Goal: Task Accomplishment & Management: Use online tool/utility

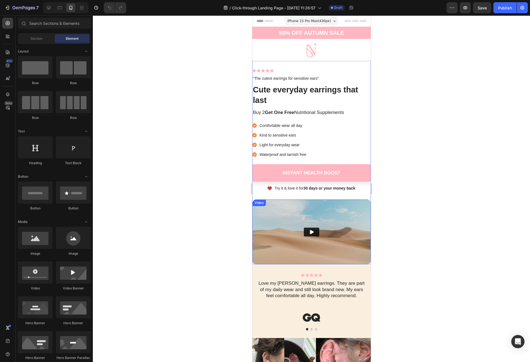
click at [273, 218] on img at bounding box center [311, 231] width 119 height 65
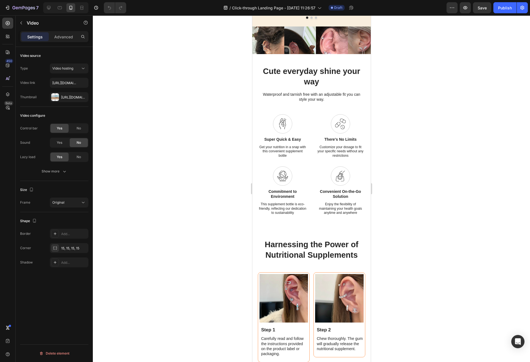
scroll to position [462, 0]
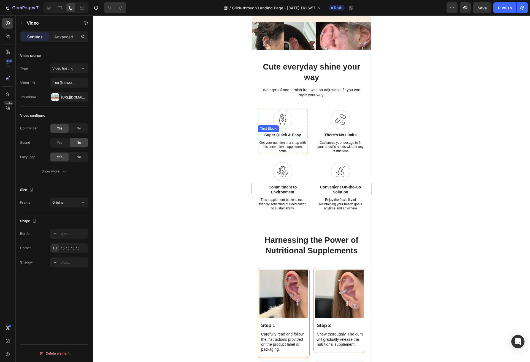
click at [287, 135] on p "Super Quick & Easy" at bounding box center [282, 134] width 49 height 5
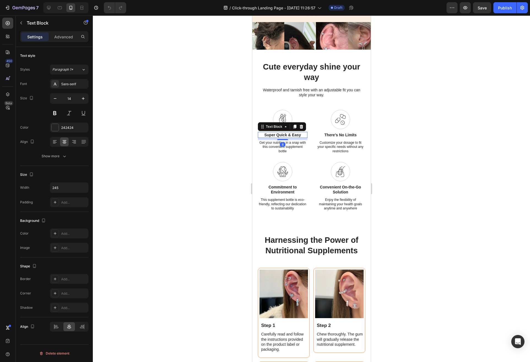
click at [284, 135] on p "Super Quick & Easy" at bounding box center [282, 134] width 49 height 5
click at [339, 136] on p "There's No Limits" at bounding box center [340, 134] width 49 height 5
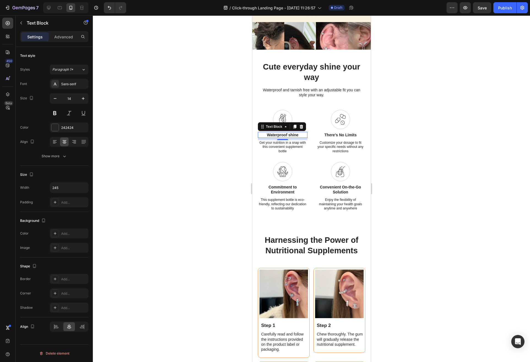
click at [339, 136] on p "There's No Limits" at bounding box center [340, 134] width 49 height 5
click at [180, 156] on div at bounding box center [312, 188] width 438 height 346
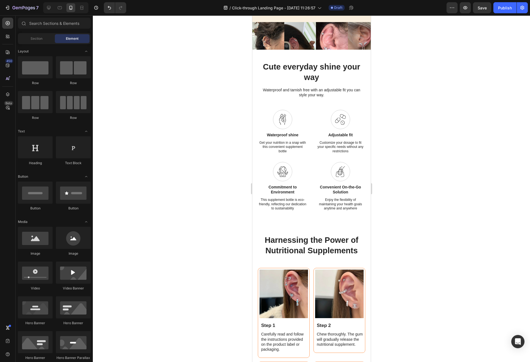
click at [278, 188] on p "Commitment to Environment" at bounding box center [282, 189] width 49 height 10
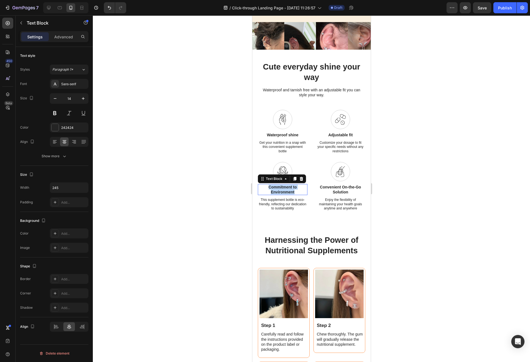
click at [278, 188] on p "Commitment to Environment" at bounding box center [282, 189] width 49 height 10
click at [217, 207] on div at bounding box center [312, 188] width 438 height 346
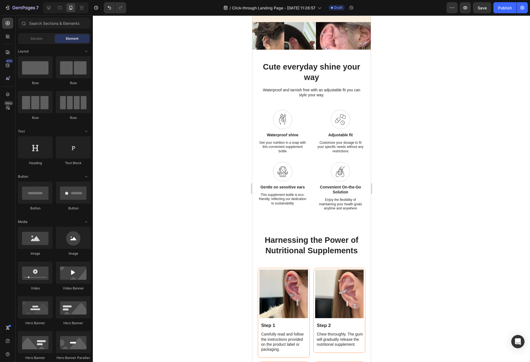
click at [337, 187] on p "Convenient On-the-Go Solution" at bounding box center [340, 189] width 49 height 10
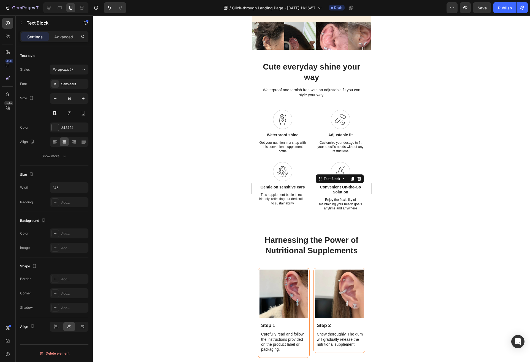
click at [337, 187] on p "Convenient On-the-Go Solution" at bounding box center [340, 189] width 49 height 10
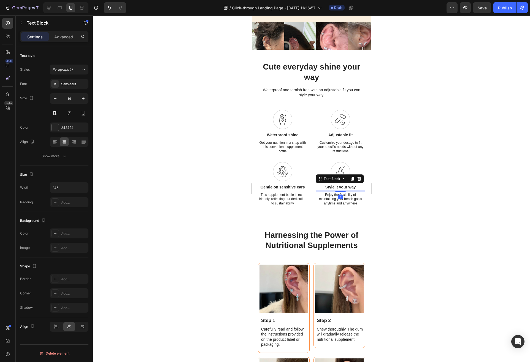
click at [424, 214] on div at bounding box center [312, 188] width 438 height 346
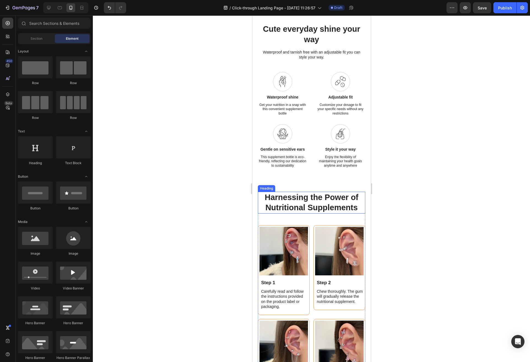
scroll to position [433, 0]
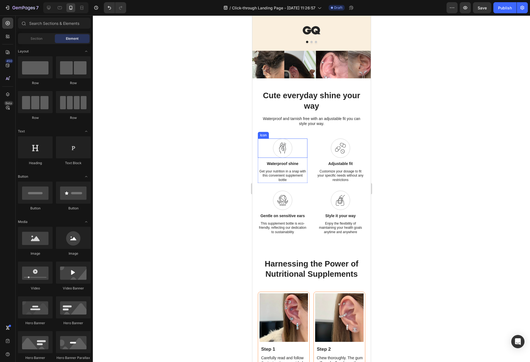
click at [284, 147] on icon at bounding box center [282, 148] width 7 height 11
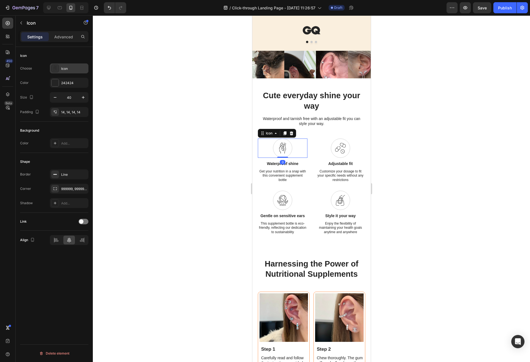
click at [56, 69] on icon at bounding box center [55, 69] width 6 height 6
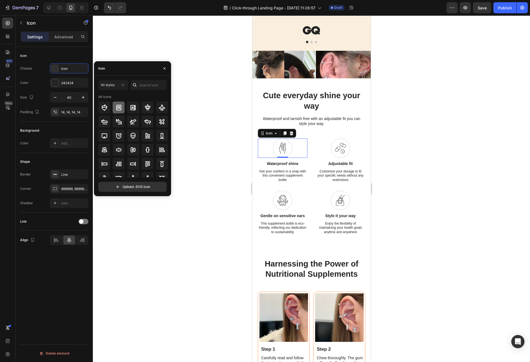
click at [116, 111] on div at bounding box center [119, 107] width 12 height 12
click at [400, 120] on div at bounding box center [312, 188] width 438 height 346
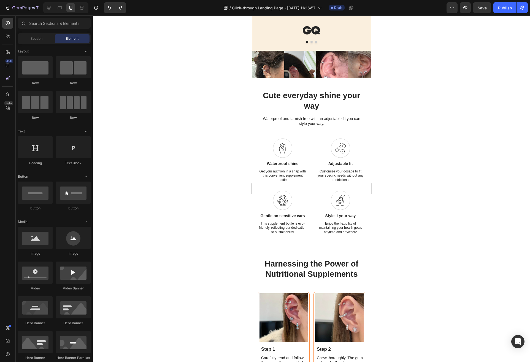
click at [290, 173] on p "Get your nutrition in a snap with this convenient supplement bottle" at bounding box center [282, 175] width 49 height 13
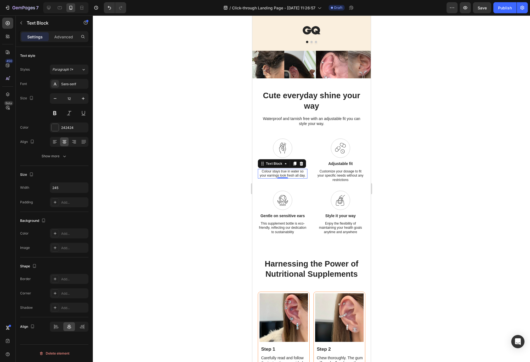
click at [341, 174] on p "Customize your dosage to fit your specific needs without any restrictions" at bounding box center [340, 175] width 49 height 13
click at [275, 227] on p "This supplement bottle is eco-friendly, reflecting our dedication to sustainabi…" at bounding box center [282, 227] width 49 height 13
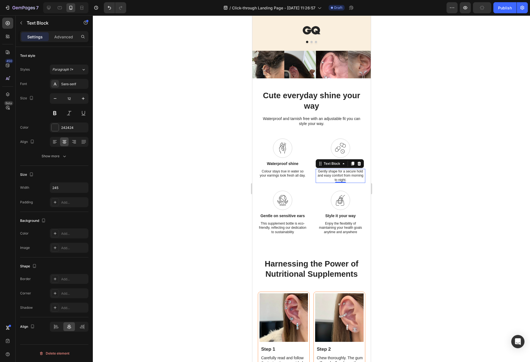
click at [275, 227] on p "This supplement bottle is eco-friendly, reflecting our dedication to sustainabi…" at bounding box center [282, 227] width 49 height 13
click at [190, 206] on div at bounding box center [312, 188] width 438 height 346
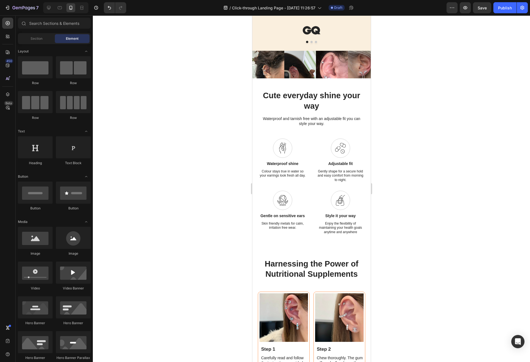
click at [341, 230] on p "Enjoy the flexibility of maintaining your health goals anytime and anywhere" at bounding box center [340, 227] width 49 height 13
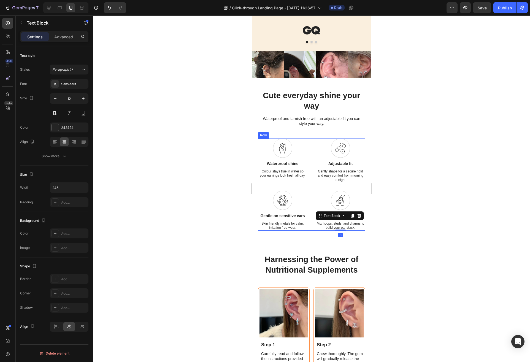
click at [176, 186] on div at bounding box center [312, 188] width 438 height 346
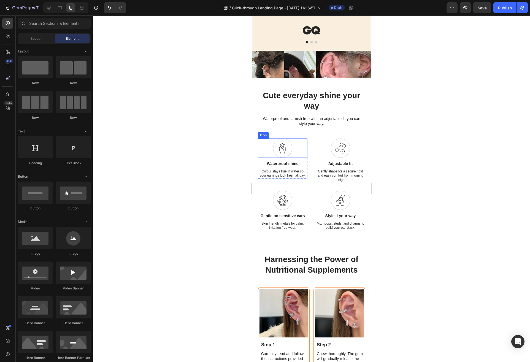
click at [282, 154] on icon at bounding box center [282, 148] width 7 height 11
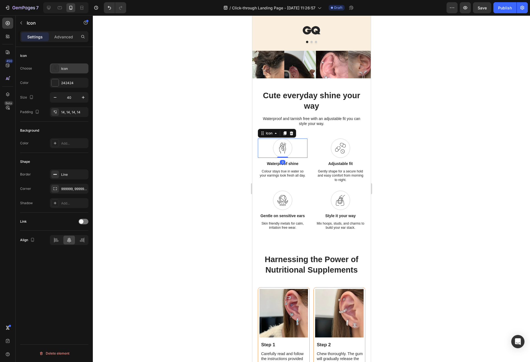
click at [69, 67] on div "Icon" at bounding box center [74, 68] width 26 height 5
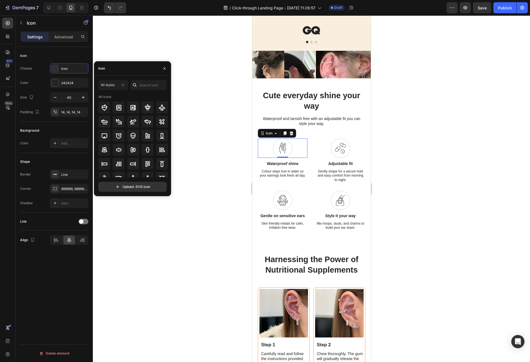
click at [205, 101] on div at bounding box center [312, 188] width 438 height 346
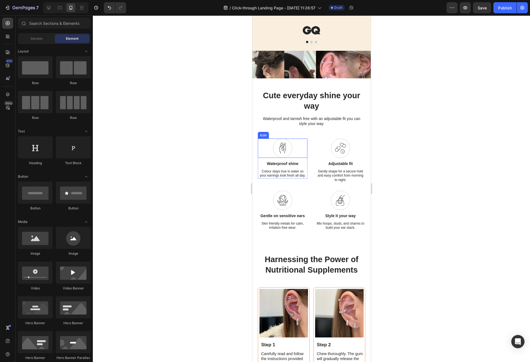
click at [288, 158] on div at bounding box center [282, 147] width 19 height 19
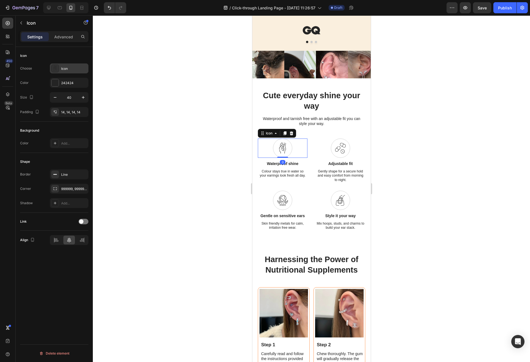
click at [68, 69] on div "Icon" at bounding box center [74, 68] width 26 height 5
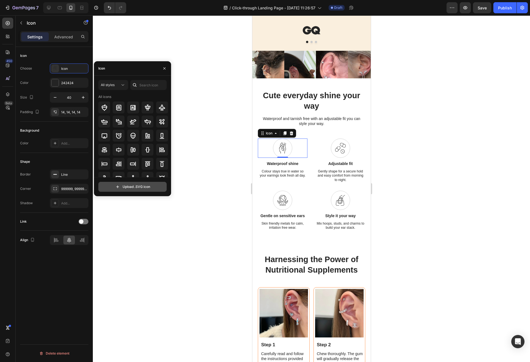
click at [135, 186] on input "file" at bounding box center [133, 186] width 68 height 9
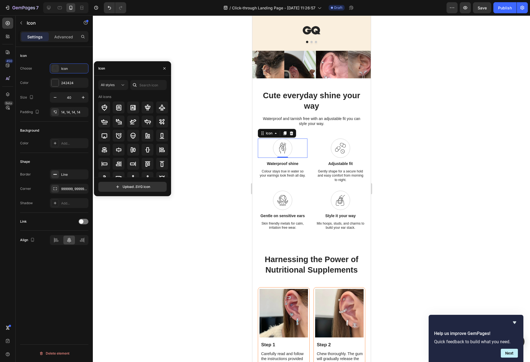
type input "C:\fakepath\hairstyle.svg"
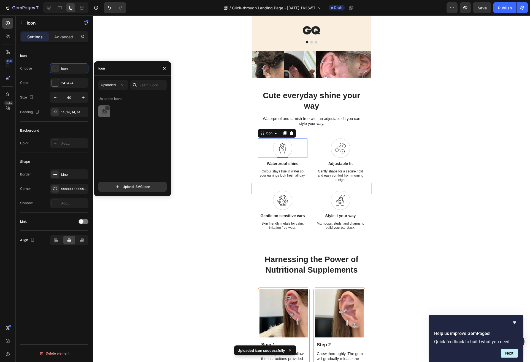
click at [105, 112] on img at bounding box center [104, 111] width 7 height 7
click at [341, 153] on icon at bounding box center [343, 151] width 4 height 4
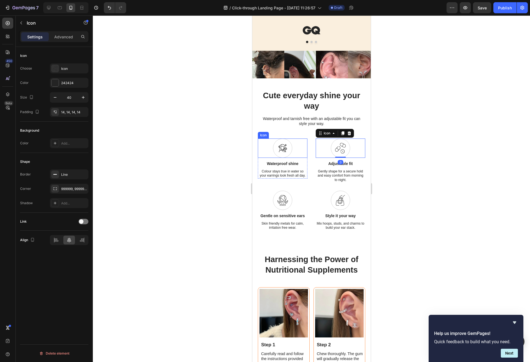
click at [282, 154] on icon at bounding box center [282, 148] width 11 height 11
click at [346, 158] on div at bounding box center [340, 147] width 19 height 19
click at [65, 67] on div "Icon" at bounding box center [74, 68] width 26 height 5
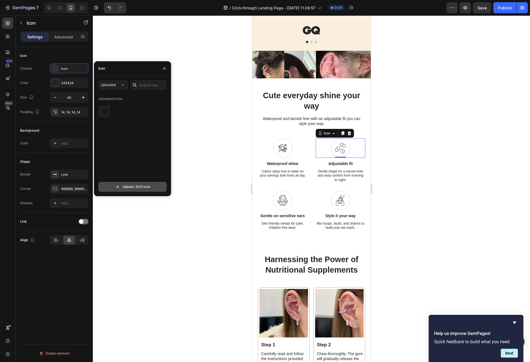
click at [128, 182] on input "file" at bounding box center [133, 186] width 68 height 9
click at [134, 192] on div "Uploaded Uploaded icons Upload .SVG icon" at bounding box center [132, 136] width 77 height 120
click at [134, 190] on input "file" at bounding box center [133, 186] width 68 height 9
click at [131, 187] on input "file" at bounding box center [133, 186] width 68 height 9
type input "C:\fakepath\waterproof-fabric.svg"
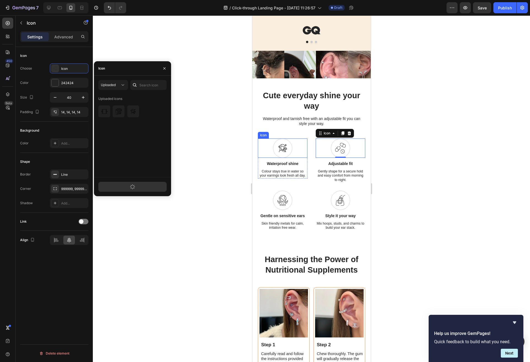
click at [286, 154] on icon at bounding box center [282, 148] width 11 height 11
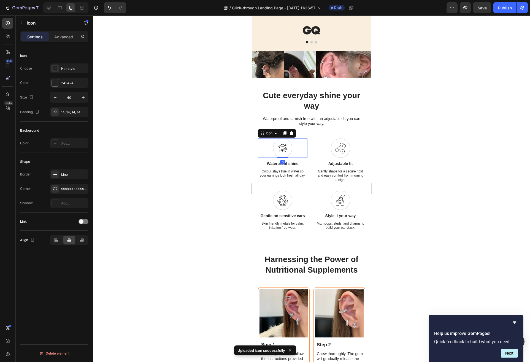
click at [287, 154] on icon at bounding box center [282, 148] width 11 height 11
click at [70, 68] on div "Hairstyle" at bounding box center [74, 68] width 26 height 5
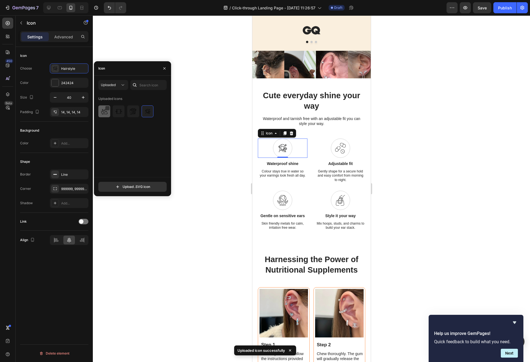
click at [106, 112] on img at bounding box center [104, 111] width 7 height 7
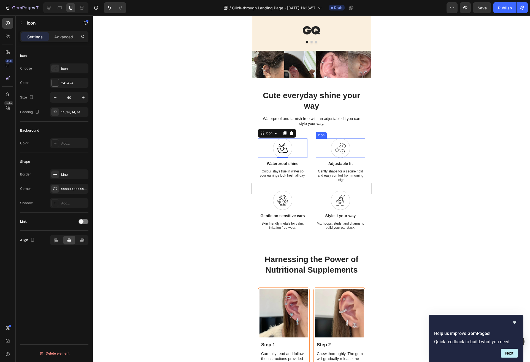
click at [334, 158] on div at bounding box center [340, 147] width 19 height 19
click at [65, 71] on div "Icon" at bounding box center [74, 68] width 26 height 5
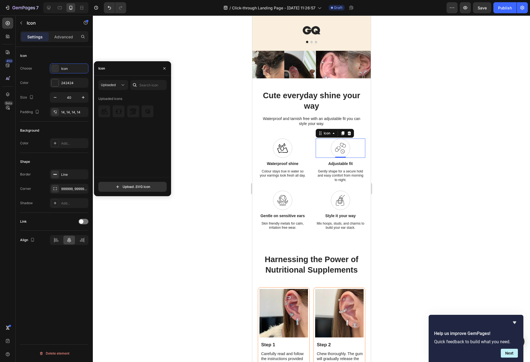
click at [119, 110] on img at bounding box center [119, 111] width 7 height 7
click at [277, 206] on icon at bounding box center [282, 200] width 11 height 11
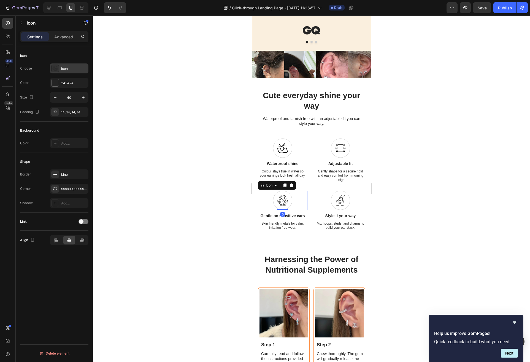
click at [60, 65] on div "Icon" at bounding box center [69, 68] width 39 height 10
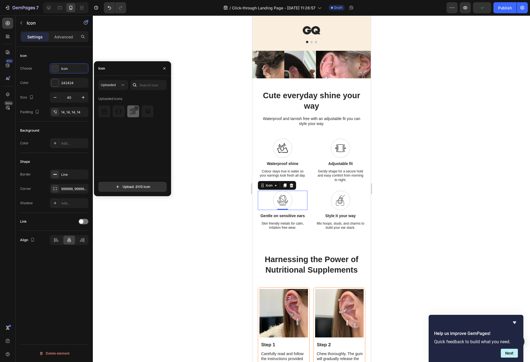
click at [134, 111] on img at bounding box center [133, 111] width 7 height 7
click at [344, 206] on icon at bounding box center [340, 200] width 11 height 11
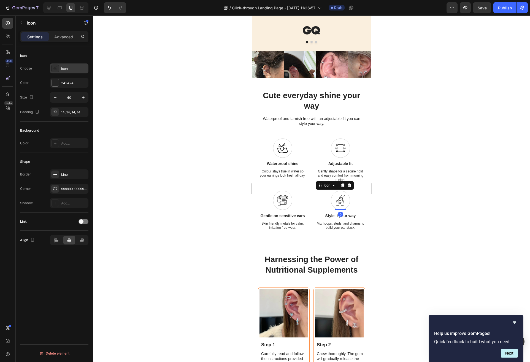
click at [69, 64] on div "Icon" at bounding box center [69, 68] width 39 height 10
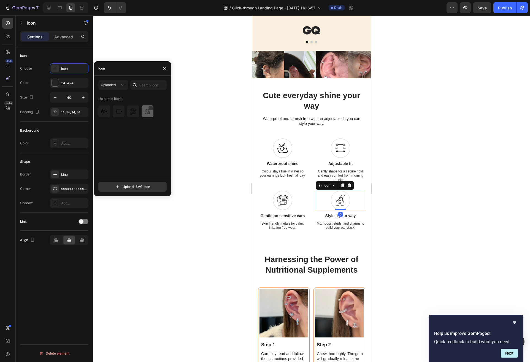
click at [149, 115] on div at bounding box center [148, 111] width 12 height 12
click at [197, 154] on div at bounding box center [312, 188] width 438 height 346
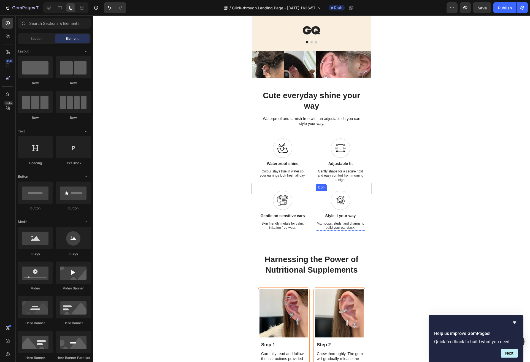
click at [340, 206] on icon at bounding box center [340, 200] width 11 height 11
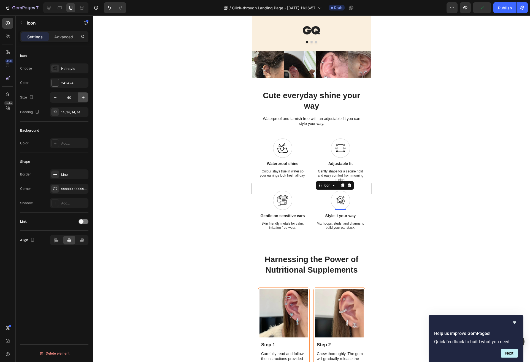
click at [80, 98] on button "button" at bounding box center [83, 97] width 10 height 10
type input "41"
click at [168, 183] on div at bounding box center [312, 188] width 438 height 346
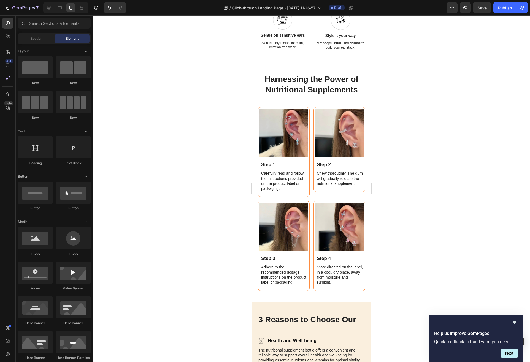
scroll to position [640, 0]
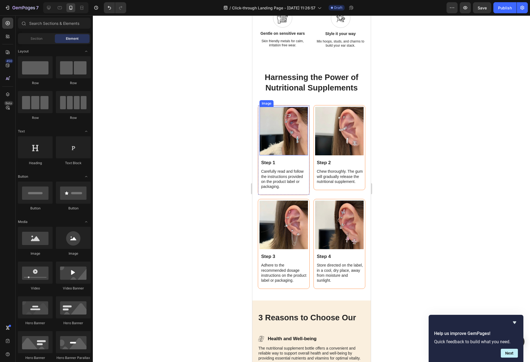
click at [291, 145] on img at bounding box center [283, 131] width 49 height 49
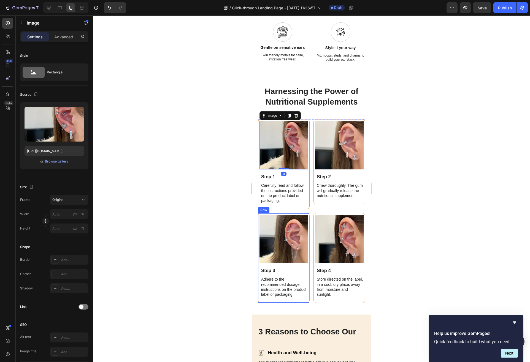
scroll to position [650, 0]
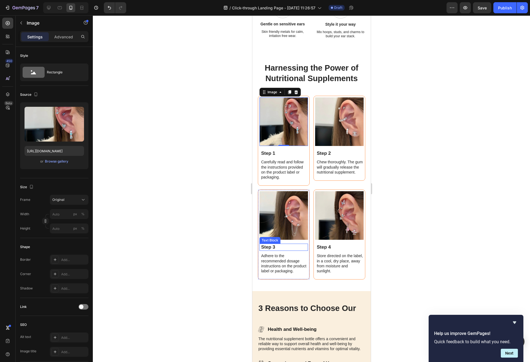
click at [283, 245] on p "Step 3" at bounding box center [284, 247] width 46 height 6
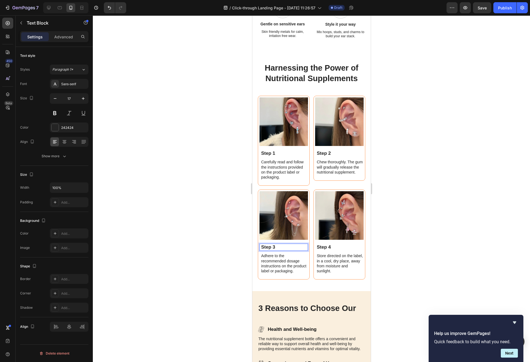
click at [279, 247] on p "Step 3" at bounding box center [284, 247] width 46 height 6
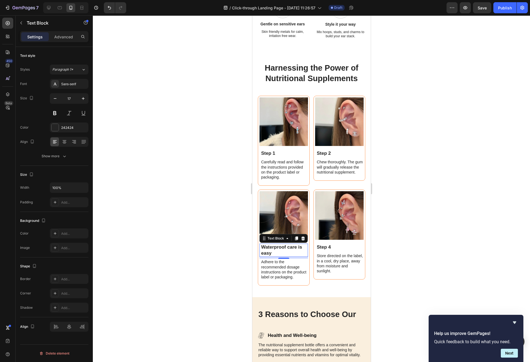
click at [279, 273] on p "Adhere to the recommended dosage instructions on the product label or packaging." at bounding box center [284, 269] width 46 height 20
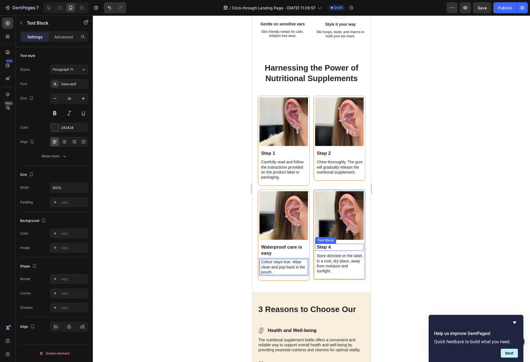
click at [331, 246] on p "Step 4" at bounding box center [340, 247] width 46 height 6
click at [336, 264] on p "Store directed on the label, in a cool, dry place, away from moisture and sunli…" at bounding box center [340, 263] width 46 height 20
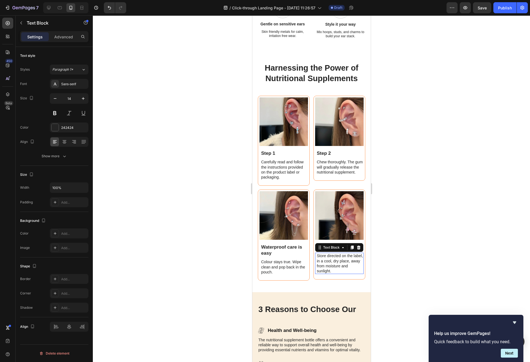
click at [336, 264] on p "Store directed on the label, in a cool, dry place, away from moisture and sunli…" at bounding box center [340, 263] width 46 height 20
click at [274, 154] on p "Step 1" at bounding box center [284, 153] width 46 height 6
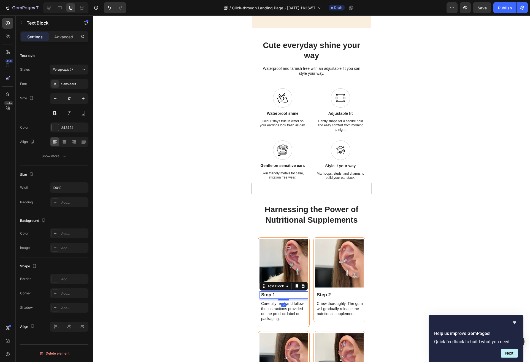
scroll to position [528, 0]
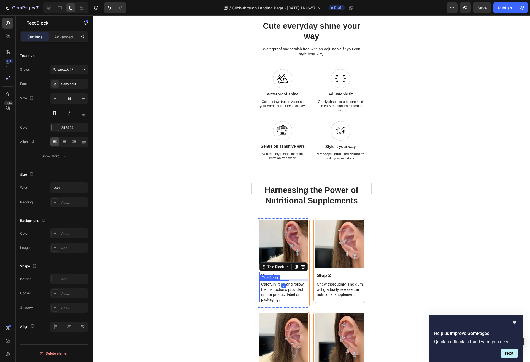
click at [271, 291] on p "Carefully read and follow the instructions provided on the product label or pac…" at bounding box center [284, 292] width 46 height 20
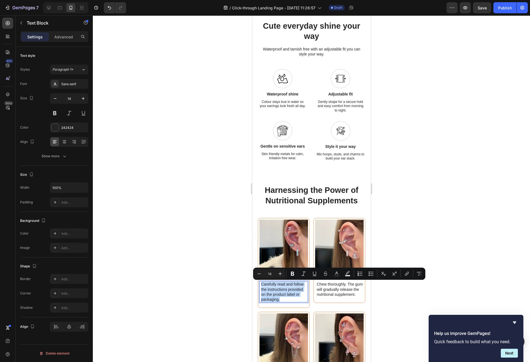
click at [274, 285] on p "Carefully read and follow the instructions provided on the product label or pac…" at bounding box center [284, 292] width 46 height 20
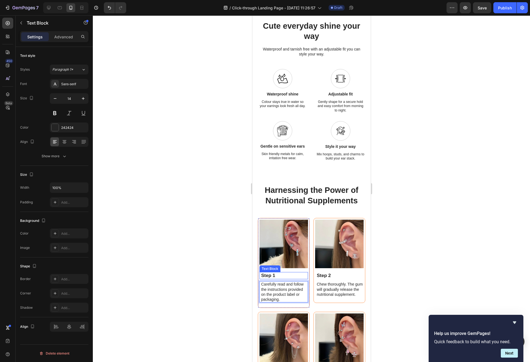
click at [274, 275] on p "Step 1" at bounding box center [284, 275] width 46 height 6
click at [282, 292] on p "Carefully read and follow the instructions provided on the product label or pac…" at bounding box center [284, 292] width 46 height 20
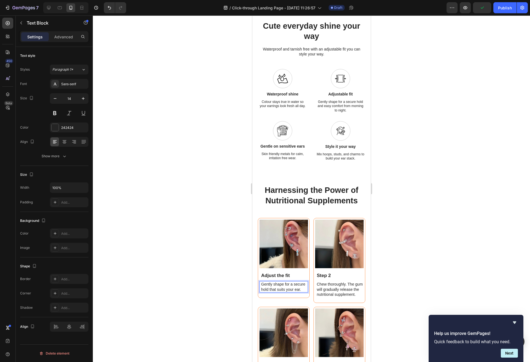
click at [216, 229] on div at bounding box center [312, 188] width 438 height 346
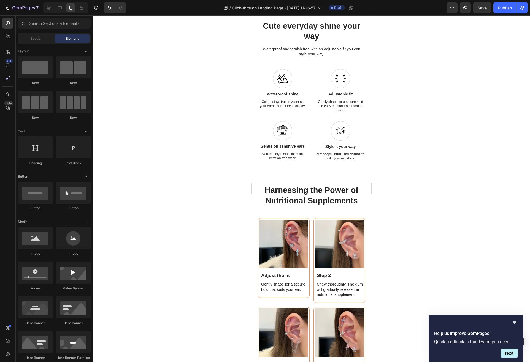
click at [328, 274] on p "Step 2" at bounding box center [340, 275] width 46 height 6
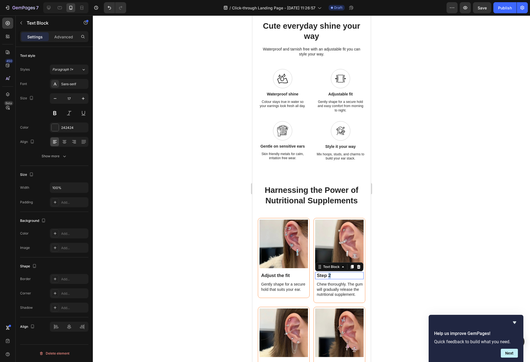
click at [328, 274] on p "Step 2" at bounding box center [340, 275] width 46 height 6
click at [338, 286] on p "Chew thoroughly. The gum will gradually release the nutritional supplement." at bounding box center [340, 289] width 46 height 15
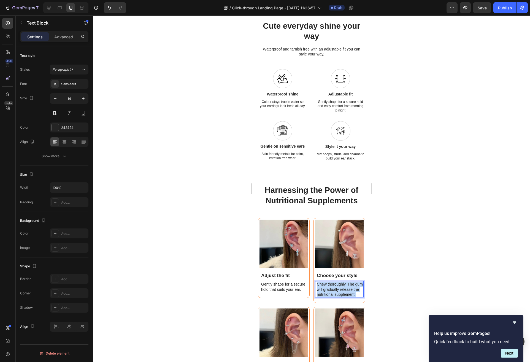
click at [338, 286] on p "Chew thoroughly. The gum will gradually release the nutritional supplement." at bounding box center [340, 289] width 46 height 15
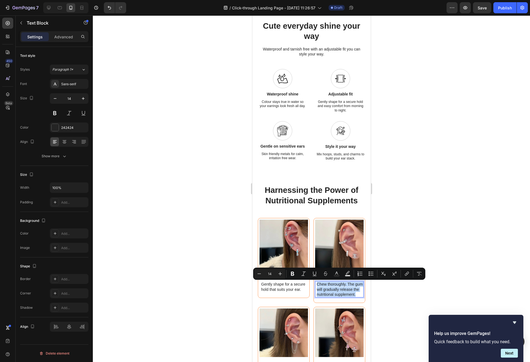
click at [345, 287] on p "Chew thoroughly. The gum will gradually release the nutritional supplement." at bounding box center [340, 289] width 46 height 15
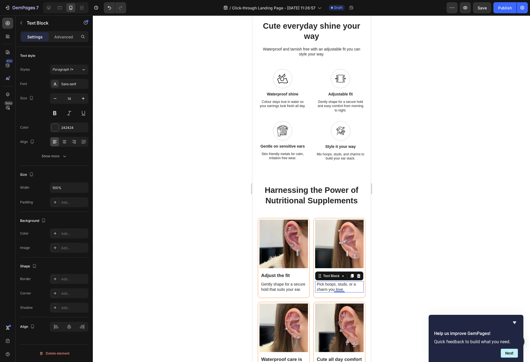
click at [413, 286] on div at bounding box center [312, 188] width 438 height 346
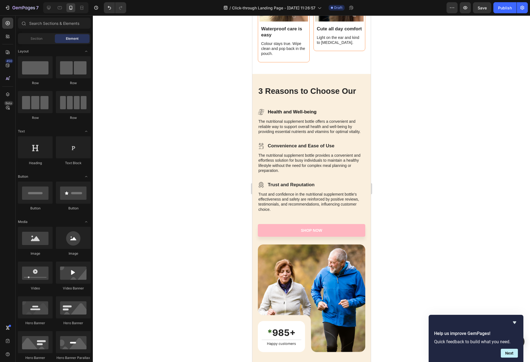
scroll to position [860, 0]
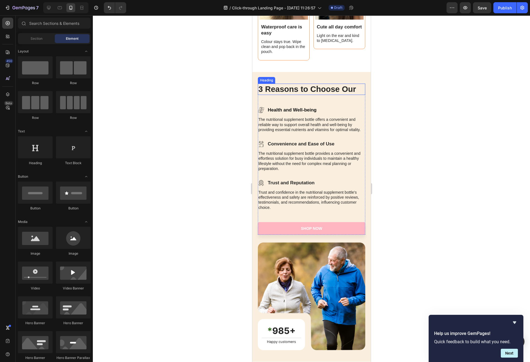
click at [347, 87] on h2 "3 Reasons to Choose Our" at bounding box center [312, 90] width 108 height 12
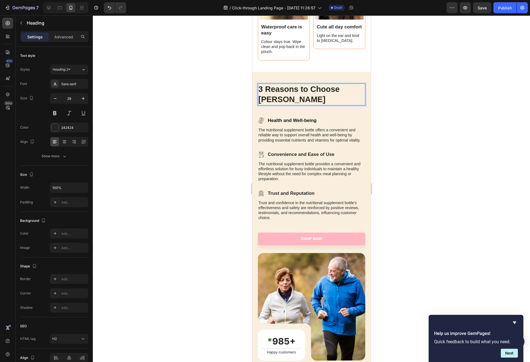
click at [287, 90] on p "3 Reasons to Choose Nasaria" at bounding box center [311, 94] width 106 height 21
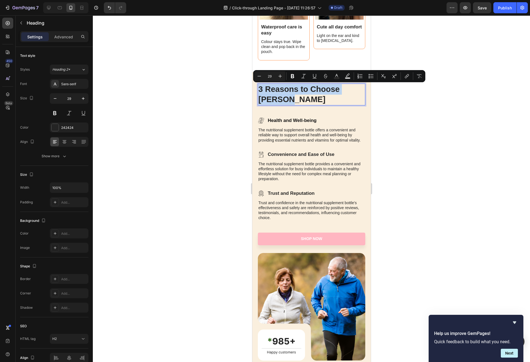
click at [287, 90] on p "3 Reasons to Choose Nasaria" at bounding box center [311, 94] width 106 height 21
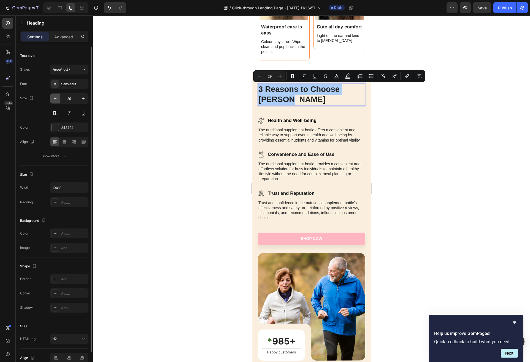
click at [55, 99] on icon "button" at bounding box center [55, 99] width 6 height 6
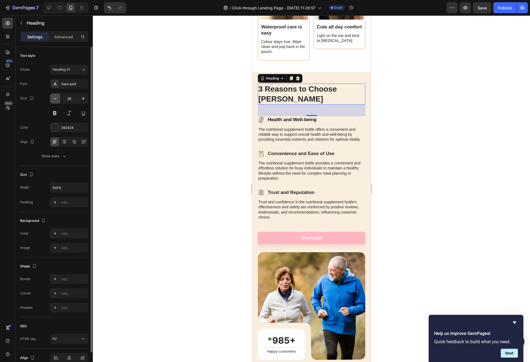
click at [55, 99] on icon "button" at bounding box center [55, 99] width 6 height 6
type input "27"
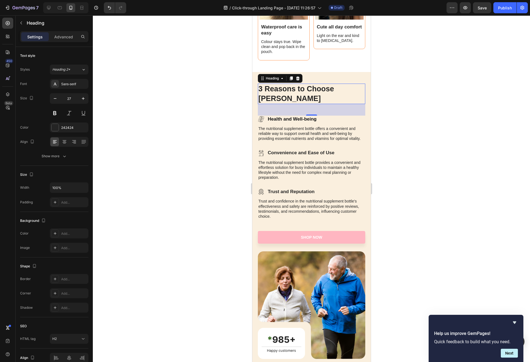
click at [360, 116] on div "Icon Health and Well-being Text Block Row" at bounding box center [312, 119] width 108 height 7
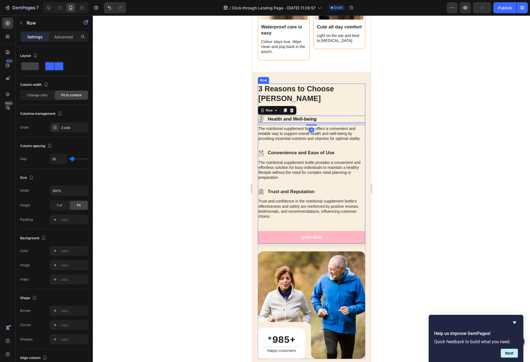
click at [345, 100] on div "3 Reasons to Choose Nasaria Heading Icon Health and Well-being Text Block Row 1…" at bounding box center [312, 164] width 108 height 160
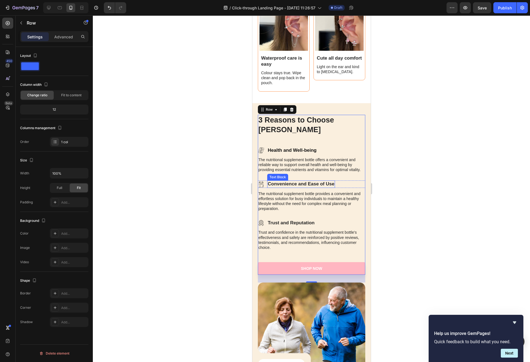
scroll to position [834, 0]
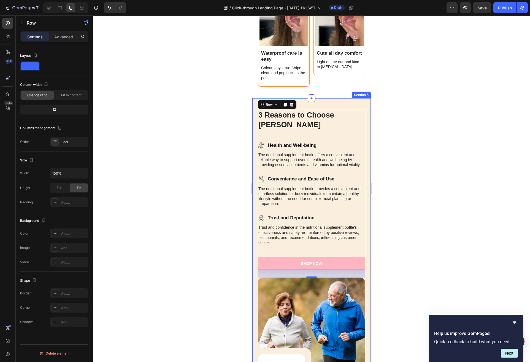
click at [437, 140] on div at bounding box center [312, 188] width 438 height 346
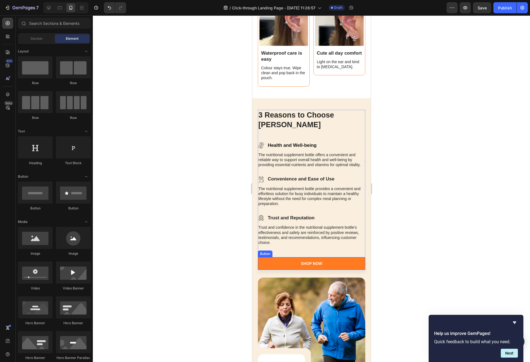
click at [363, 257] on link "Shop Now" at bounding box center [312, 263] width 108 height 13
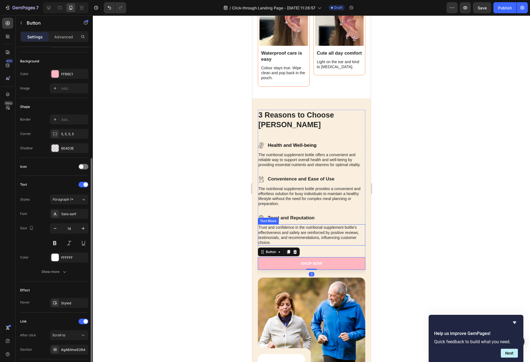
scroll to position [93, 0]
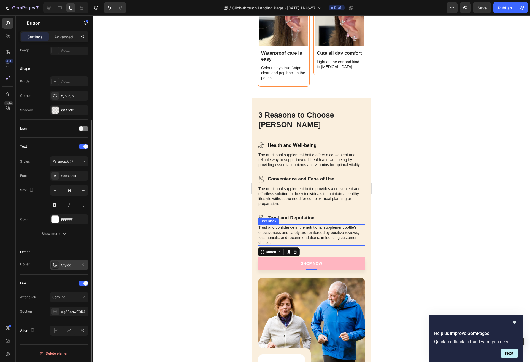
click at [65, 263] on div "Styled" at bounding box center [69, 264] width 16 height 5
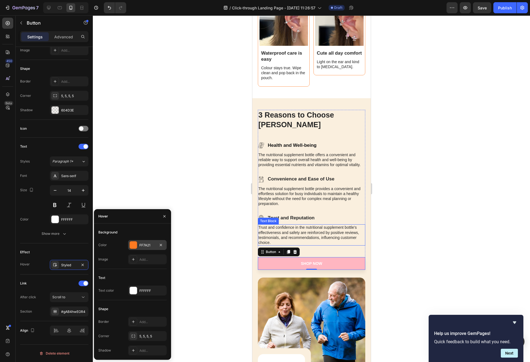
click at [146, 243] on div "FF7A21" at bounding box center [148, 245] width 16 height 5
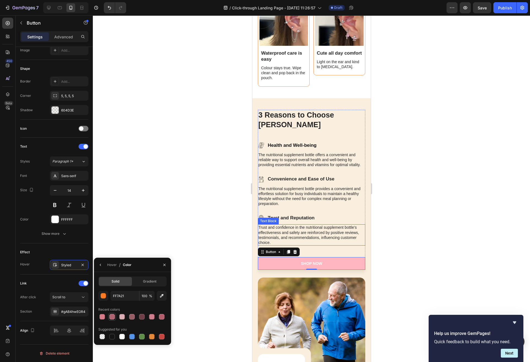
click at [111, 317] on div at bounding box center [112, 317] width 6 height 6
click at [104, 316] on div at bounding box center [103, 317] width 6 height 6
type input "D67C89"
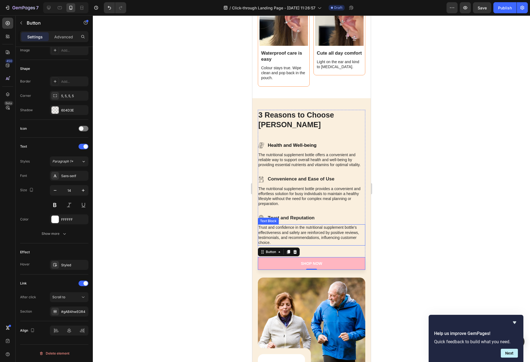
click at [242, 215] on div at bounding box center [312, 188] width 438 height 346
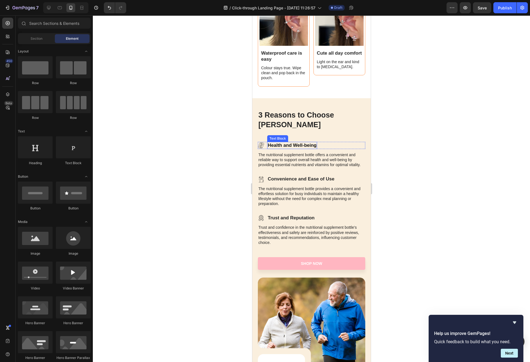
click at [303, 142] on p "Health and Well-being" at bounding box center [292, 145] width 49 height 6
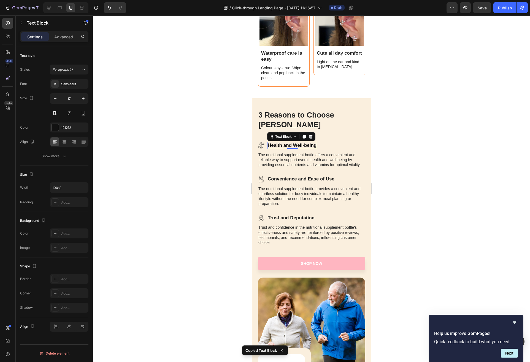
click at [320, 152] on p "The nutritional supplement bottle offers a convenient and reliable way to suppo…" at bounding box center [311, 159] width 106 height 15
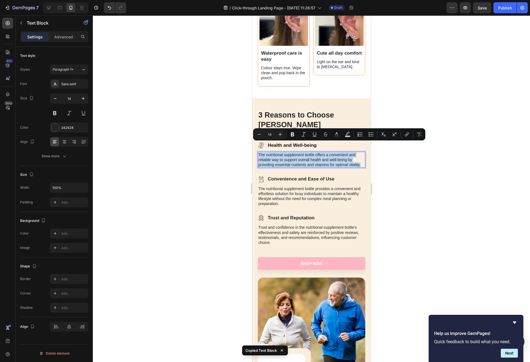
click at [320, 152] on p "The nutritional supplement bottle offers a convenient and reliable way to suppo…" at bounding box center [311, 159] width 106 height 15
copy p "The nutritional supplement bottle offers a convenient and reliable way to suppo…"
click at [432, 164] on div at bounding box center [312, 188] width 438 height 346
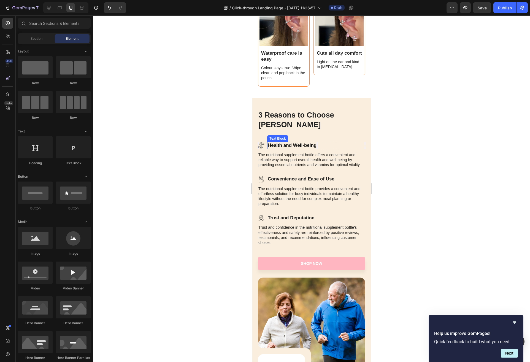
click at [285, 142] on div "Health and Well-being" at bounding box center [292, 145] width 50 height 7
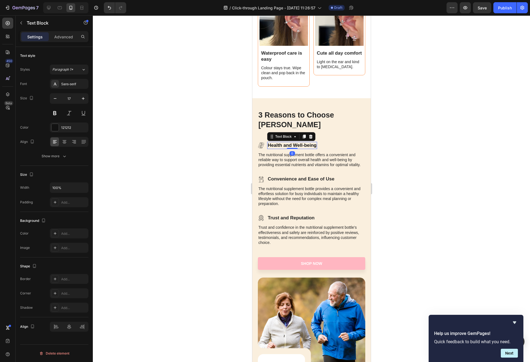
click at [285, 142] on div "Health and Well-being" at bounding box center [292, 145] width 50 height 7
click at [282, 142] on p "Health and Well-being" at bounding box center [292, 145] width 49 height 6
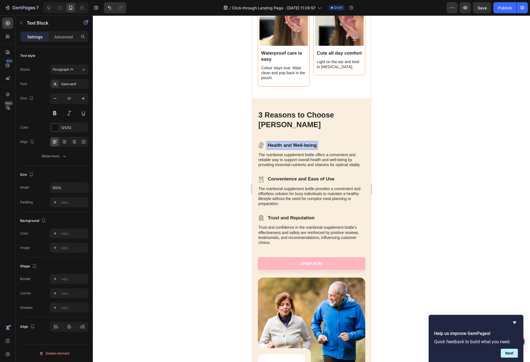
click at [282, 142] on p "Health and Well-being" at bounding box center [292, 145] width 49 height 6
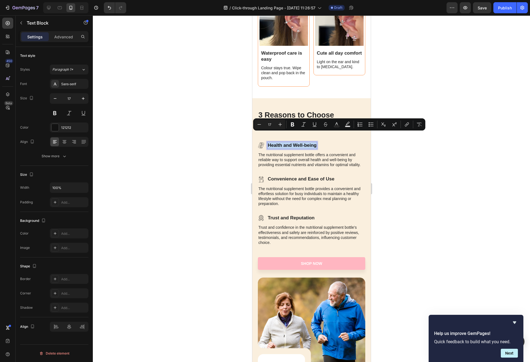
copy p "Health and Well-being"
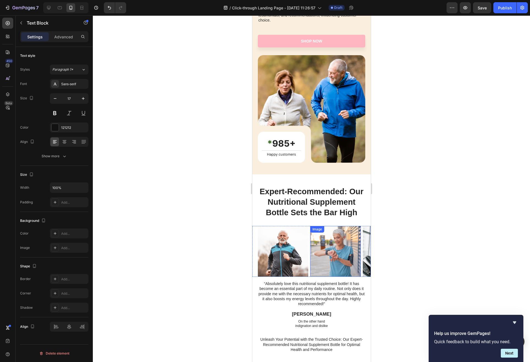
scroll to position [1050, 0]
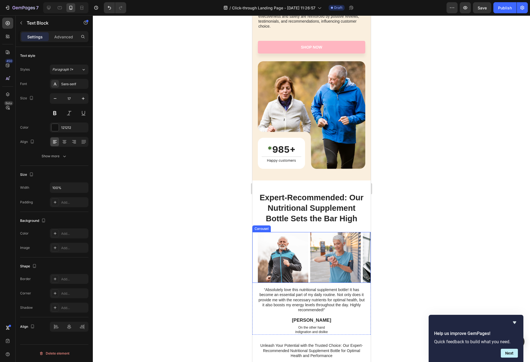
click at [254, 232] on div "Image Image Image Image Carousel" at bounding box center [311, 257] width 119 height 51
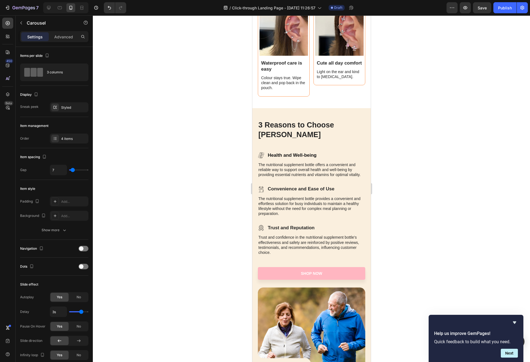
scroll to position [835, 0]
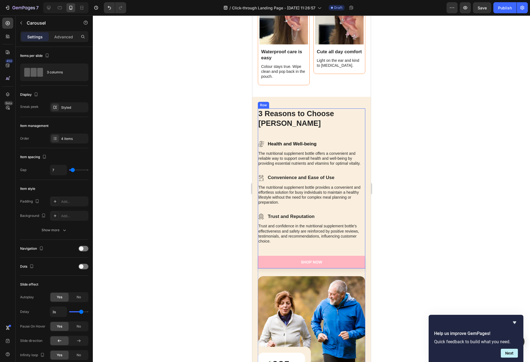
click at [298, 129] on div "3 Reasons to Choose Nasaria Heading Icon Health and Well-being Text Block Row T…" at bounding box center [312, 188] width 108 height 160
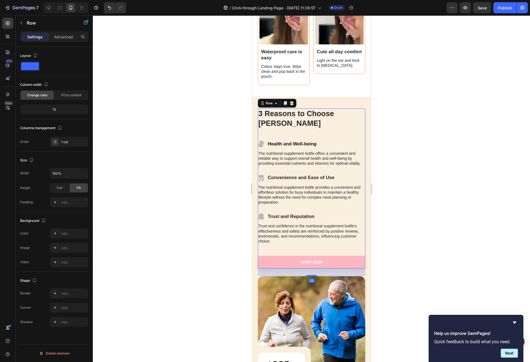
click at [298, 129] on div "3 Reasons to Choose Nasaria Heading Icon Health and Well-being Text Block Row T…" at bounding box center [312, 188] width 108 height 160
